Goal: Task Accomplishment & Management: Manage account settings

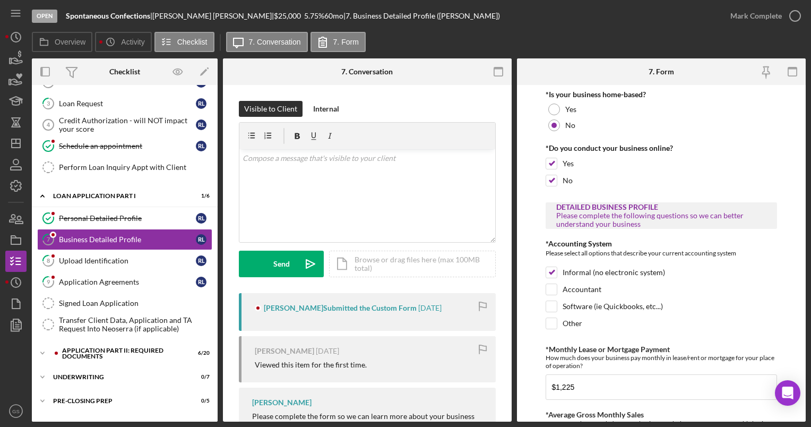
scroll to position [42, 0]
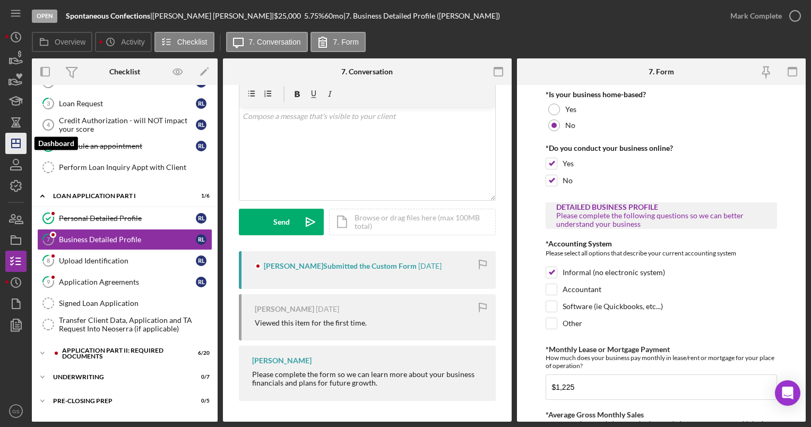
click at [20, 142] on polygon "button" at bounding box center [16, 143] width 8 height 8
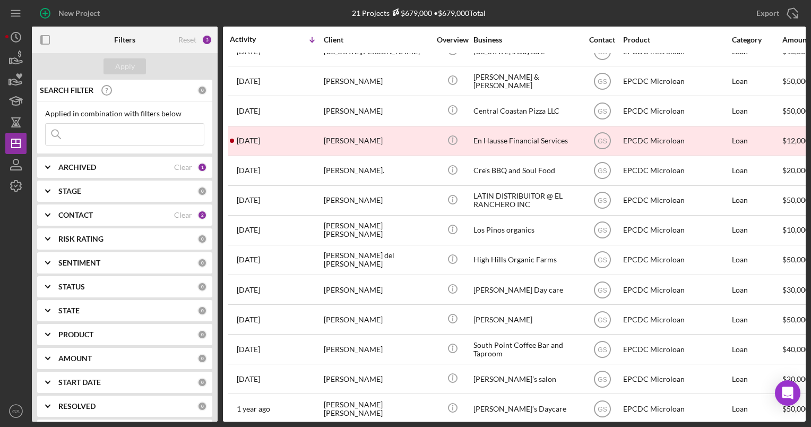
scroll to position [257, 0]
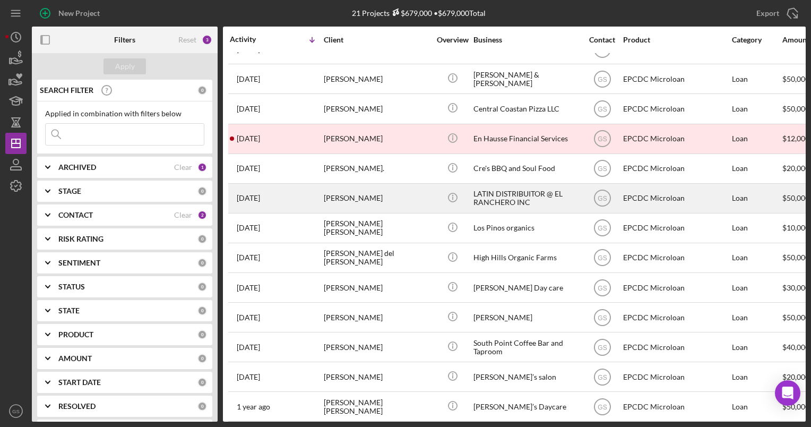
click at [507, 206] on div "LATIN DISTRIBUITOR @ EL RANCHERO INC" at bounding box center [526, 198] width 106 height 28
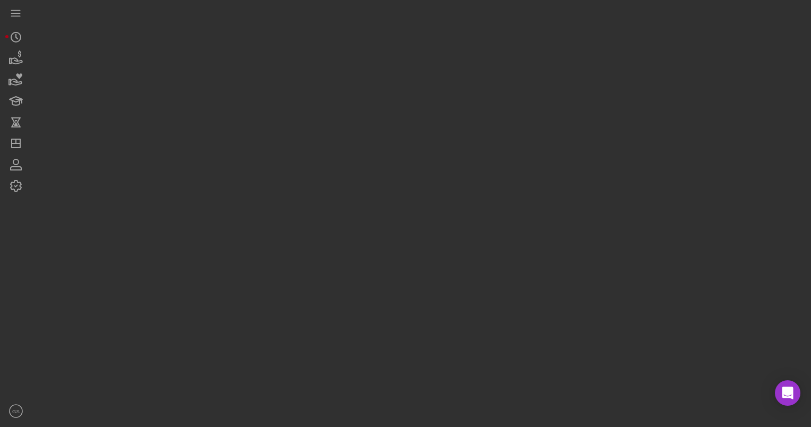
click at [507, 206] on div at bounding box center [419, 210] width 774 height 421
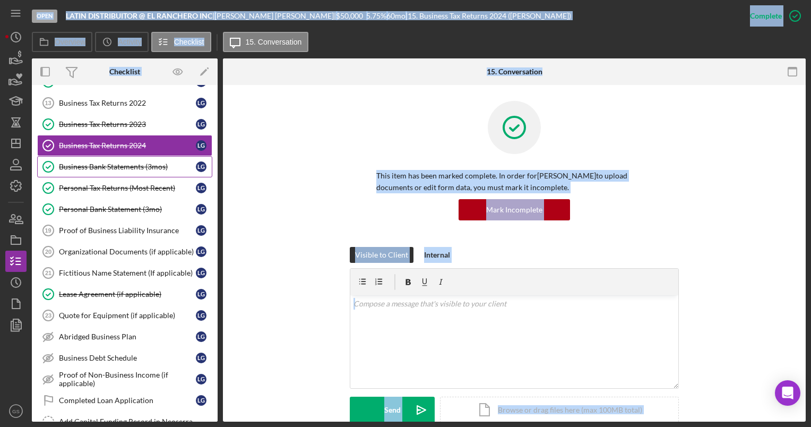
scroll to position [135, 0]
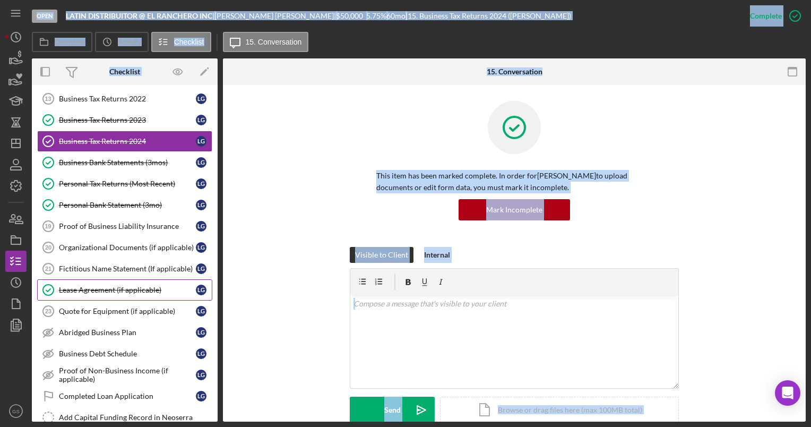
click at [93, 286] on div "Lease Agreement (if applicable)" at bounding box center [127, 290] width 137 height 8
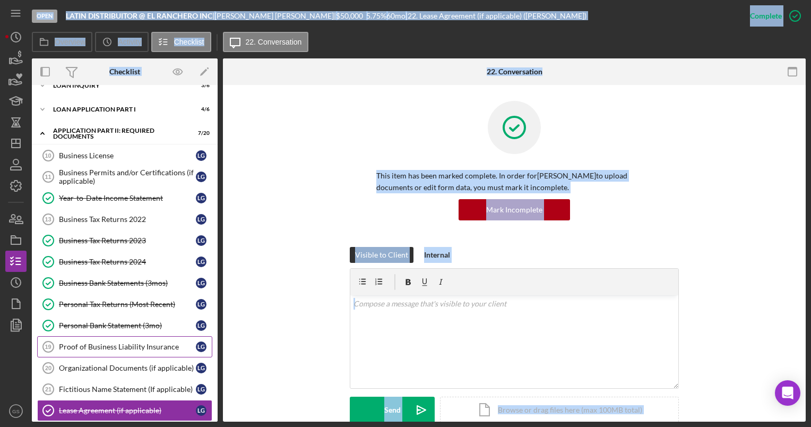
scroll to position [13, 0]
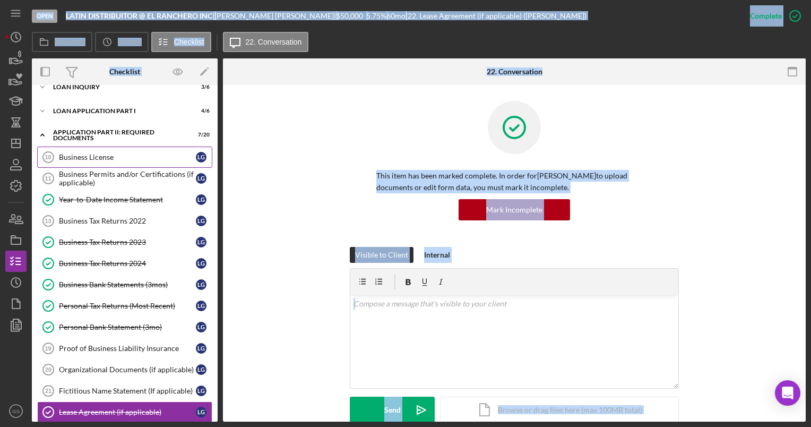
click at [111, 157] on div "Business License" at bounding box center [127, 157] width 137 height 8
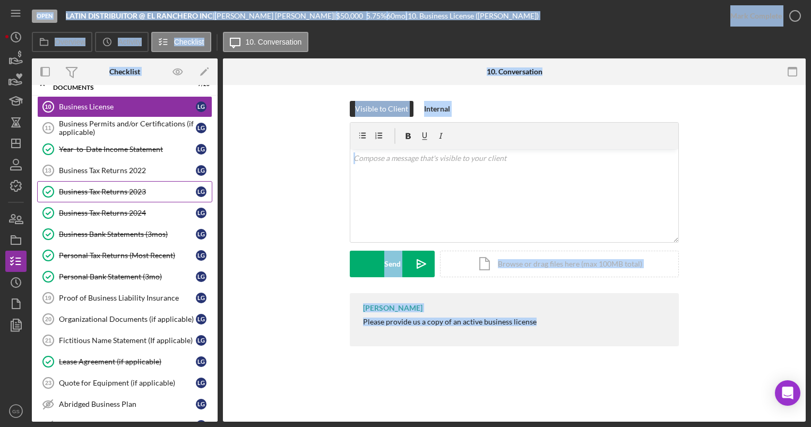
scroll to position [67, 0]
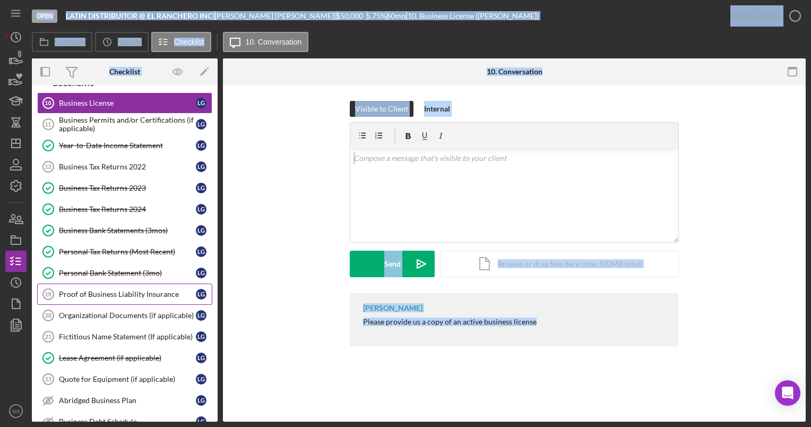
click at [156, 291] on div "Proof of Business Liability Insurance" at bounding box center [127, 294] width 137 height 8
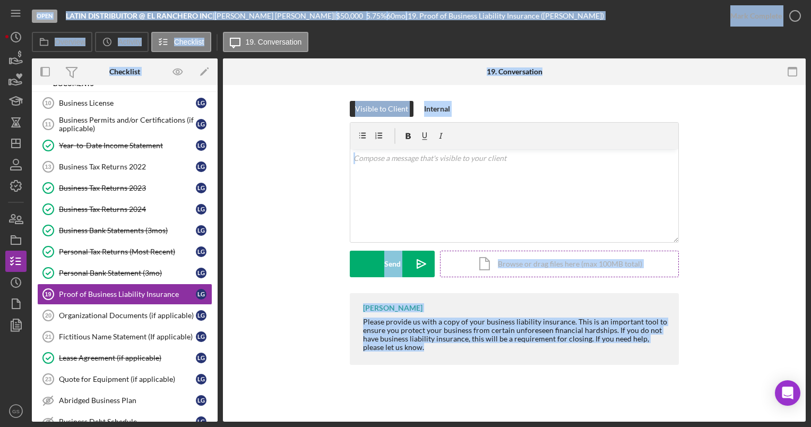
click at [556, 270] on div "Icon/Document Browse or drag files here (max 100MB total) Tap to choose files o…" at bounding box center [559, 264] width 239 height 27
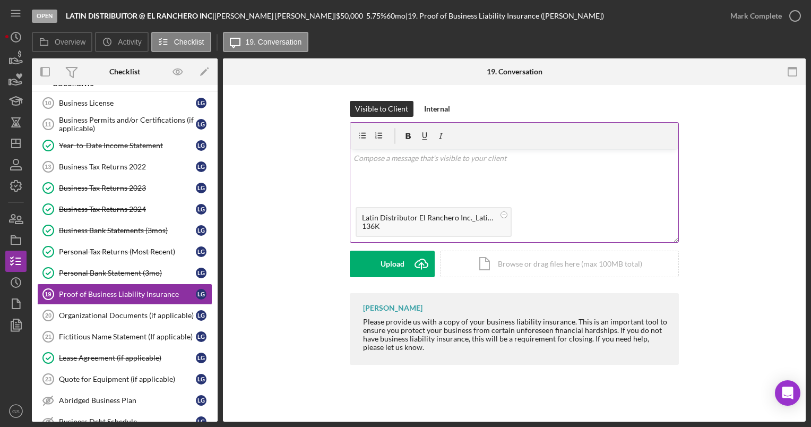
click at [447, 226] on div "136K" at bounding box center [428, 226] width 133 height 8
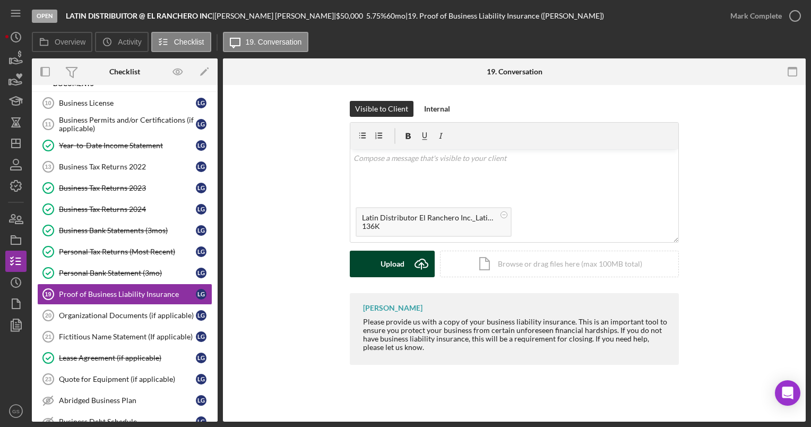
drag, startPoint x: 447, startPoint y: 226, endPoint x: 422, endPoint y: 265, distance: 46.2
click at [422, 265] on icon "Icon/Upload" at bounding box center [421, 264] width 27 height 27
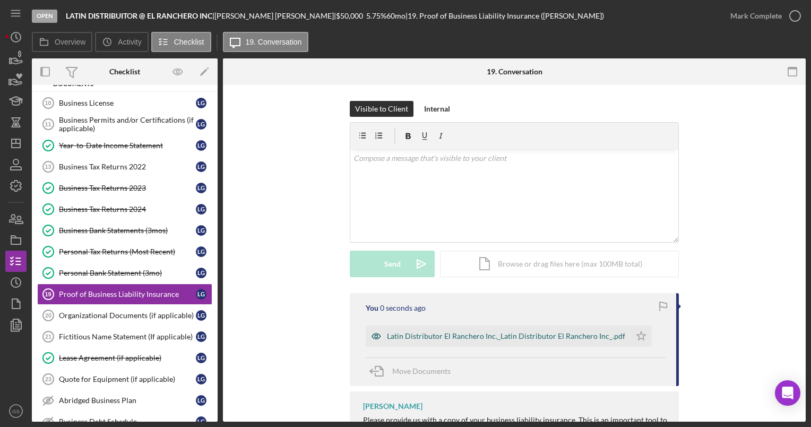
click at [454, 335] on div "Latin Distributor El Ranchero Inc._Latin Distributor El Ranchero Inc_.pdf" at bounding box center [506, 336] width 238 height 8
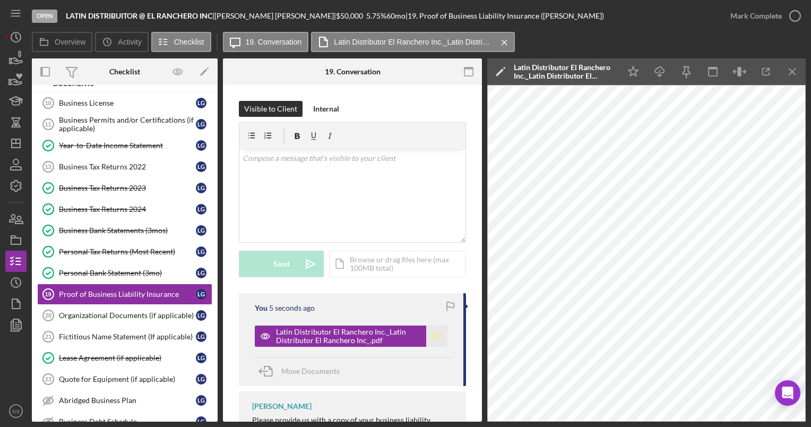
click at [431, 331] on icon "Icon/Star" at bounding box center [436, 335] width 21 height 21
click at [794, 19] on icon "button" at bounding box center [795, 16] width 27 height 27
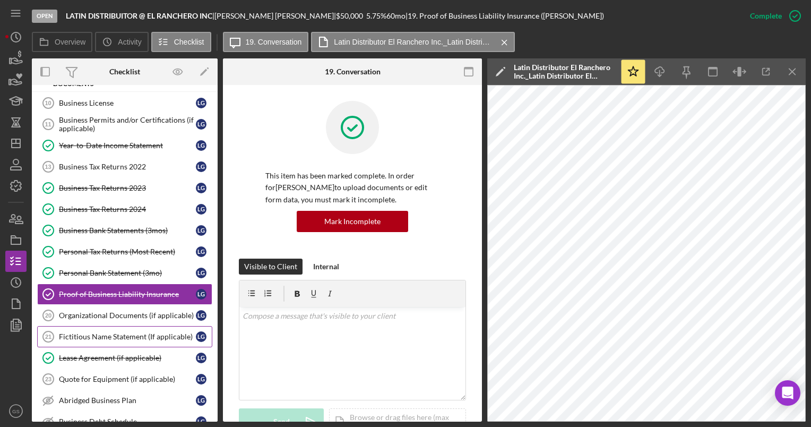
click at [128, 337] on div "Fictitious Name Statement (If applicable)" at bounding box center [127, 336] width 137 height 8
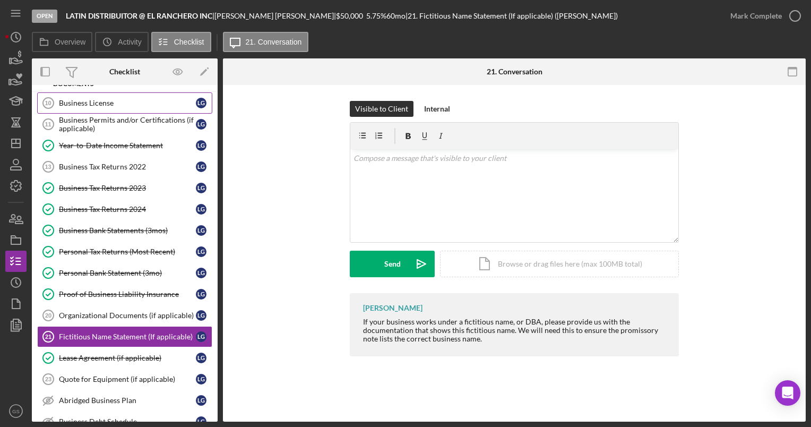
click at [121, 110] on link "Business License 10 Business License L G" at bounding box center [124, 102] width 175 height 21
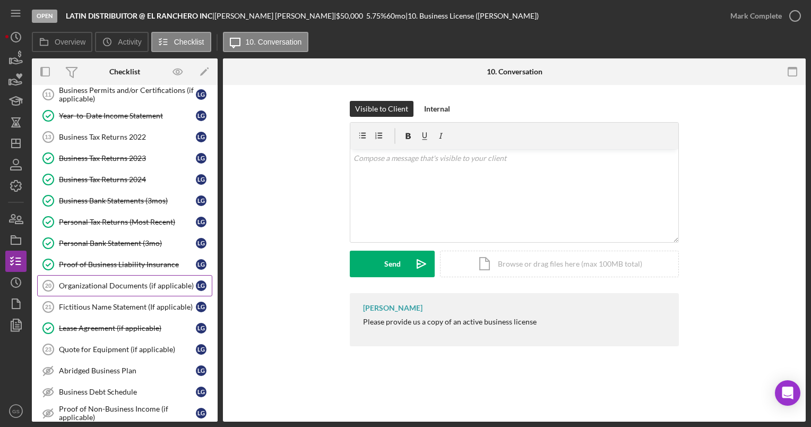
scroll to position [114, 0]
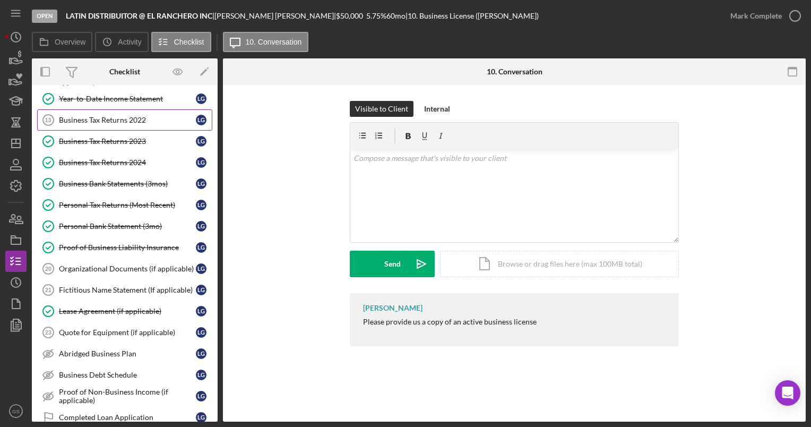
click at [139, 118] on div "Business Tax Returns 2022" at bounding box center [127, 120] width 137 height 8
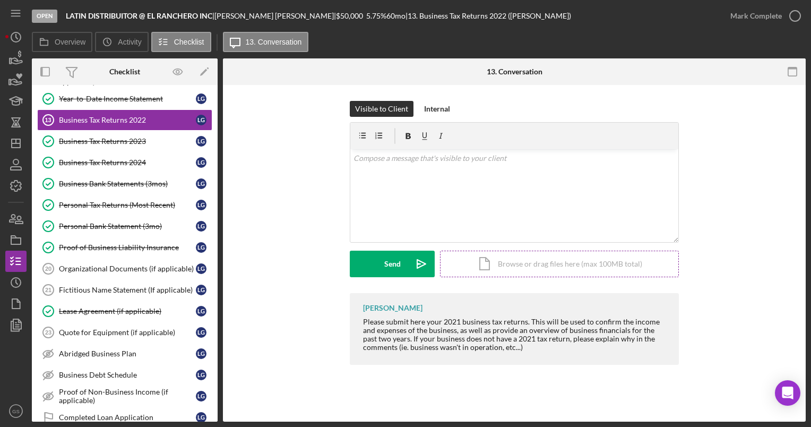
click at [522, 274] on div "Icon/Document Browse or drag files here (max 100MB total) Tap to choose files o…" at bounding box center [559, 264] width 239 height 27
click at [142, 122] on div "Business Tax Returns 2022" at bounding box center [127, 120] width 137 height 8
click at [512, 275] on div "Icon/Document Browse or drag files here (max 100MB total) Tap to choose files o…" at bounding box center [559, 264] width 239 height 27
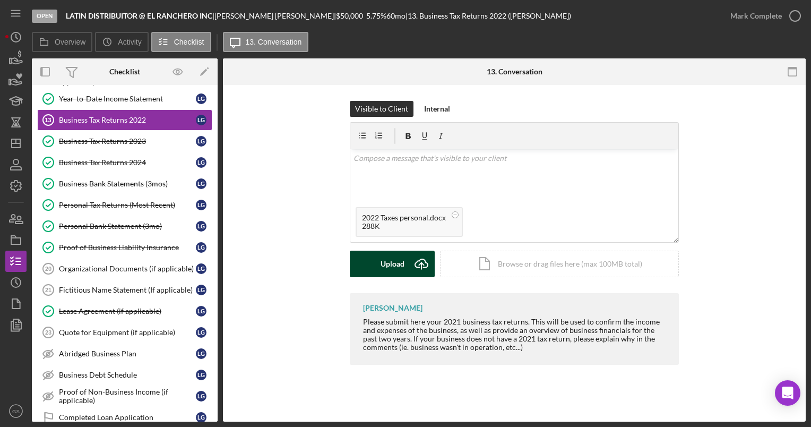
click at [416, 264] on icon "Icon/Upload" at bounding box center [421, 264] width 27 height 27
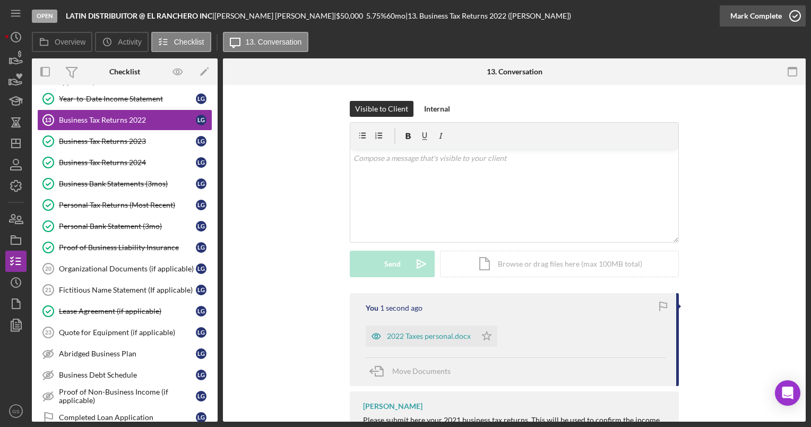
click at [796, 14] on icon "button" at bounding box center [795, 16] width 27 height 27
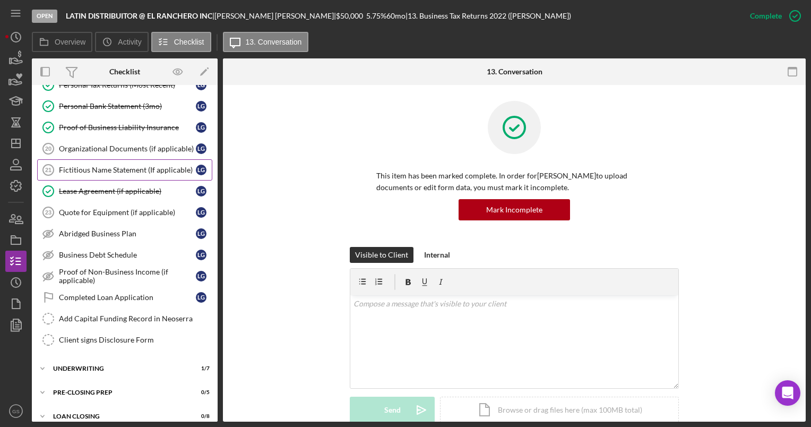
scroll to position [264, 0]
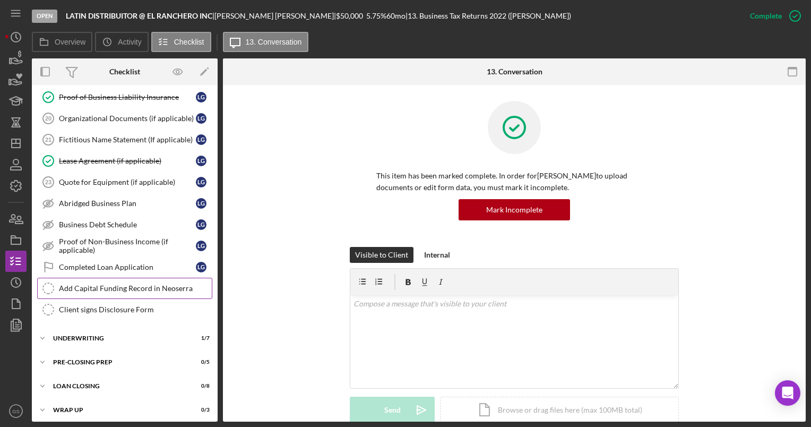
click at [106, 284] on div "Add Capital Funding Record in Neoserra" at bounding box center [135, 288] width 153 height 8
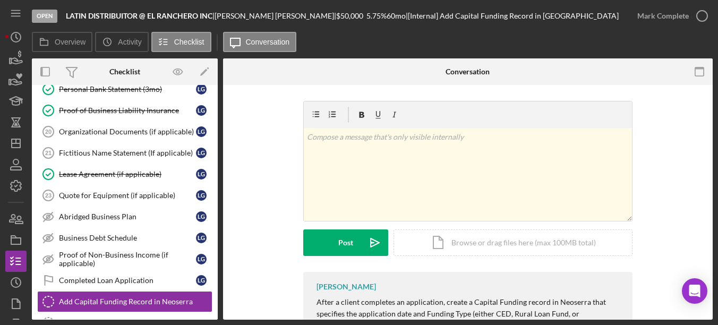
scroll to position [277, 0]
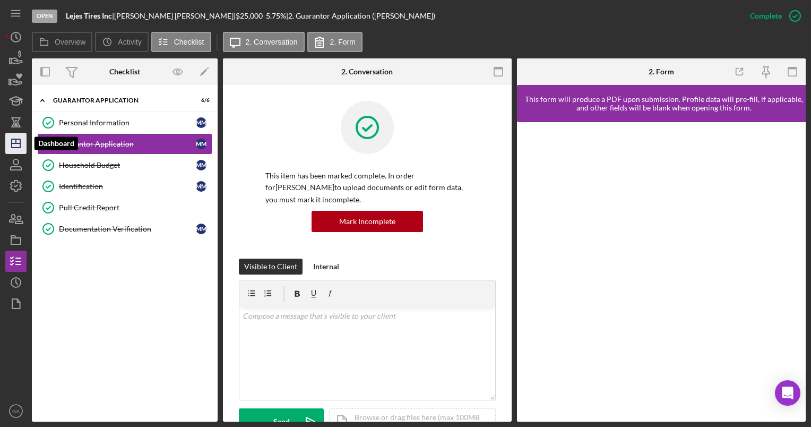
click at [17, 143] on line "button" at bounding box center [16, 143] width 8 height 0
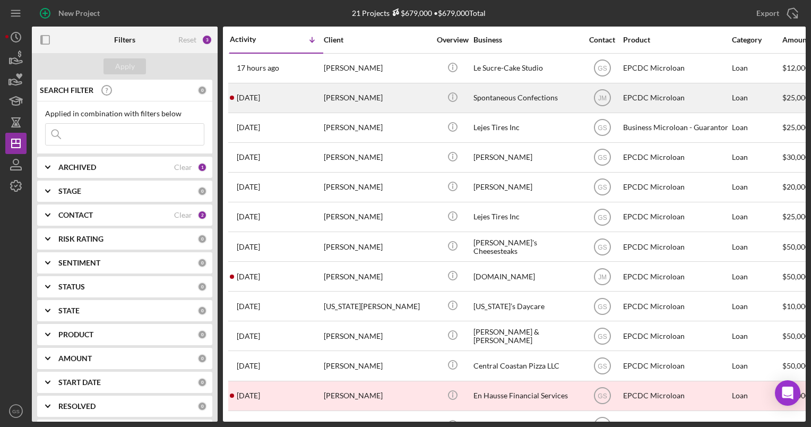
click at [392, 97] on div "[PERSON_NAME]" at bounding box center [377, 98] width 106 height 28
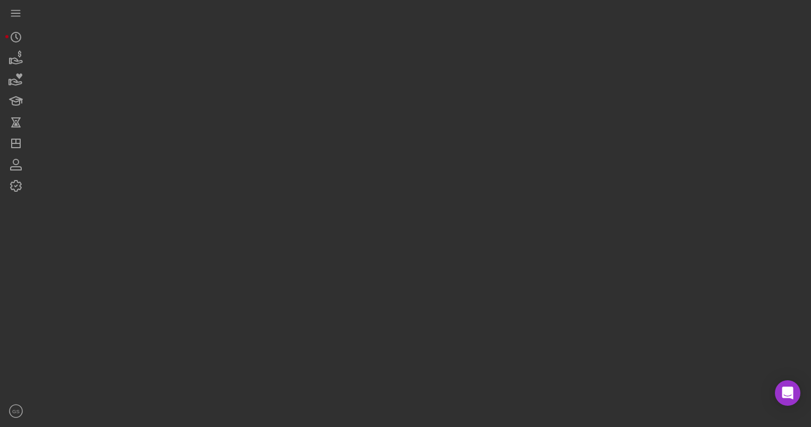
click at [392, 97] on div at bounding box center [419, 210] width 774 height 421
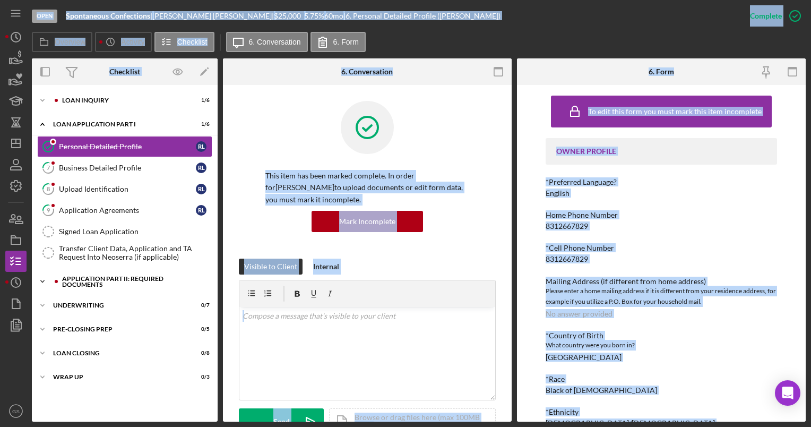
click at [140, 284] on div "Icon/Expander Application Part II: Required Documents 6 / 20" at bounding box center [125, 281] width 186 height 21
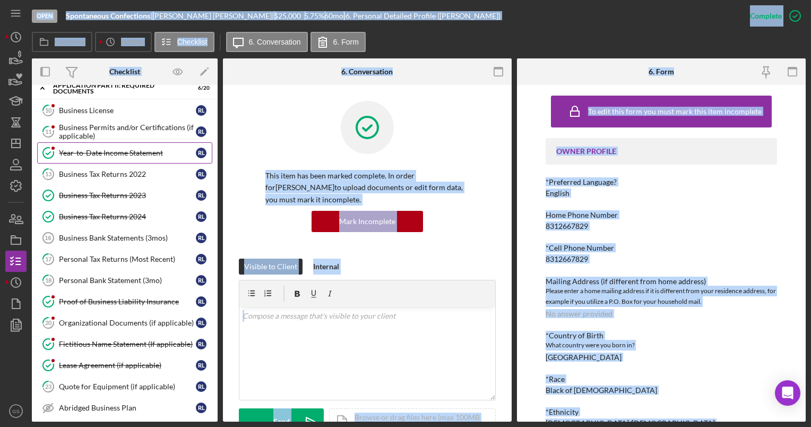
scroll to position [200, 0]
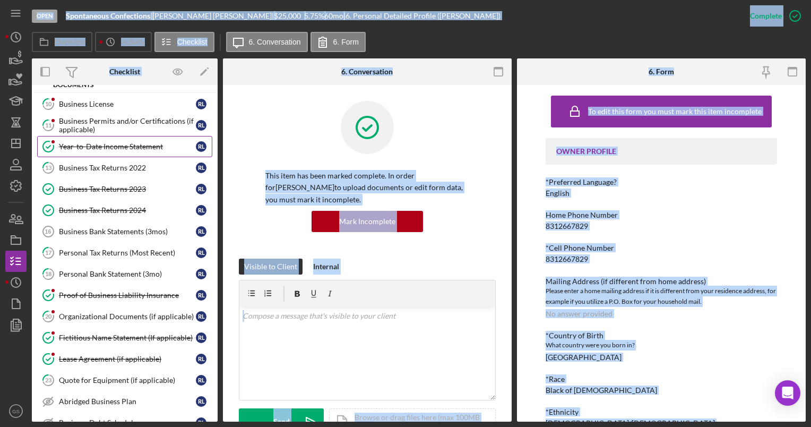
click at [130, 355] on div "Lease Agreement (if applicable)" at bounding box center [127, 359] width 137 height 8
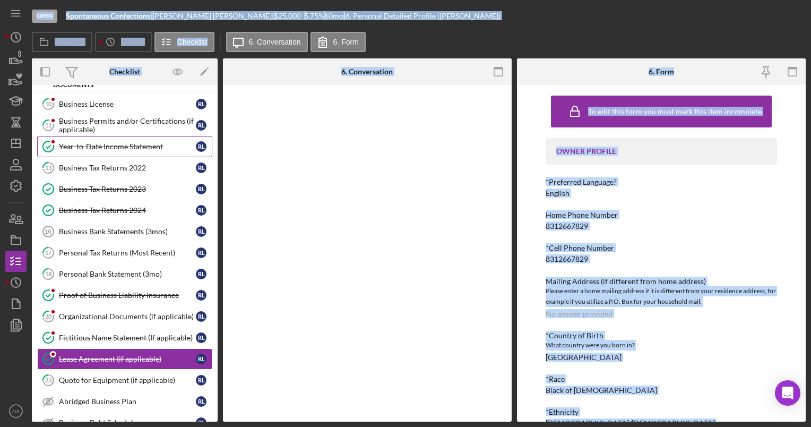
click at [130, 355] on div "Lease Agreement (if applicable)" at bounding box center [127, 359] width 137 height 8
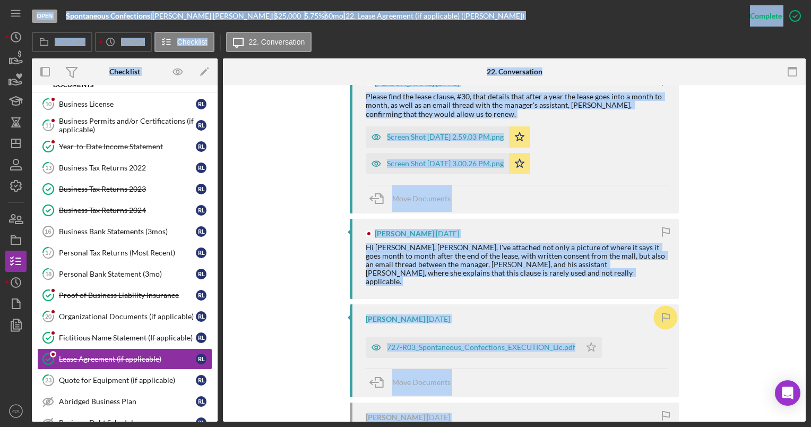
scroll to position [463, 0]
click at [471, 343] on div "727-R03_Spontaneous_Confections_EXECUTION_Lic.pdf" at bounding box center [481, 347] width 188 height 8
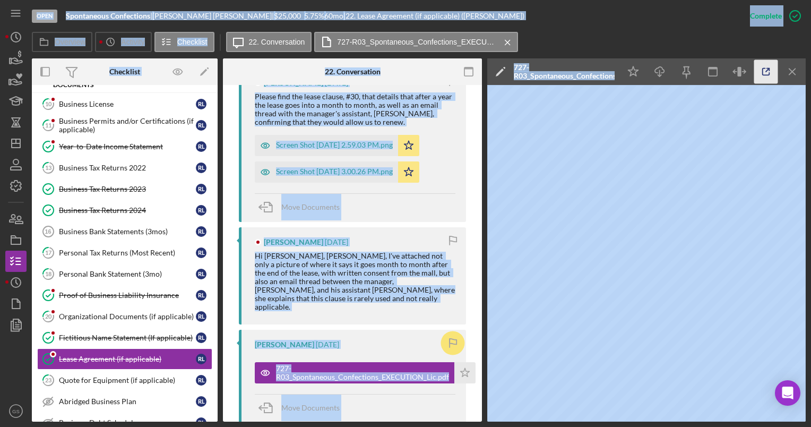
click at [769, 77] on icon "button" at bounding box center [766, 72] width 24 height 24
click at [769, 69] on line "button" at bounding box center [767, 69] width 3 height 3
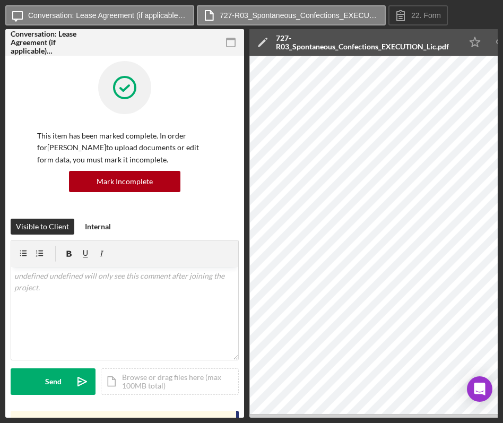
click at [454, 10] on div "Icon/Message Conversation: Lease Agreement (if applicable) (Robert L.) 727-R03_…" at bounding box center [251, 15] width 493 height 21
